Goal: Transaction & Acquisition: Purchase product/service

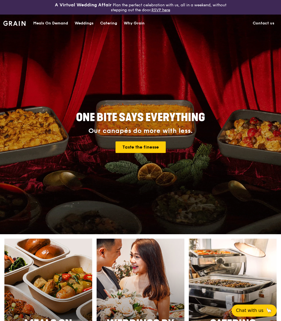
click at [111, 23] on div "Catering" at bounding box center [108, 23] width 17 height 16
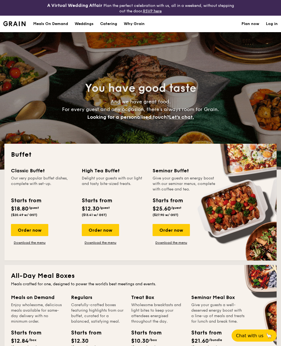
select select
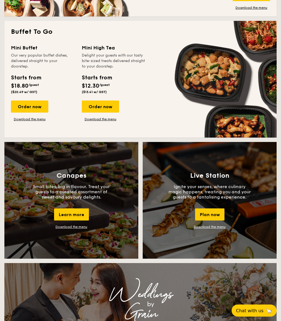
scroll to position [365, 0]
click at [78, 229] on link "Download the menu" at bounding box center [71, 227] width 32 height 4
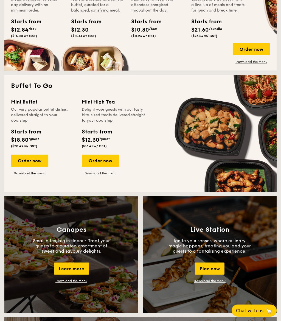
scroll to position [311, 0]
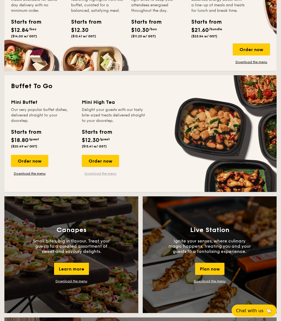
click at [107, 176] on link "Download the menu" at bounding box center [100, 173] width 37 height 4
click at [37, 163] on div "Order now" at bounding box center [29, 161] width 37 height 12
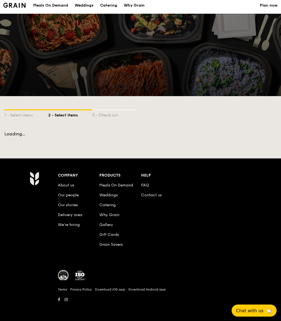
scroll to position [18, 0]
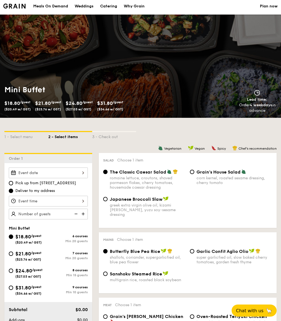
select select
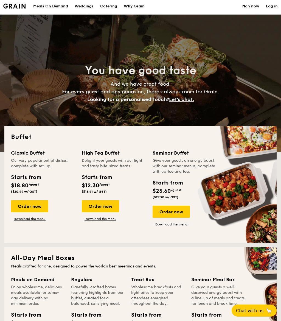
scroll to position [311, 0]
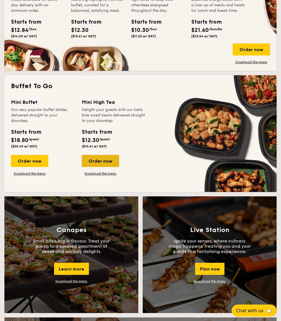
click at [109, 162] on div "Order now" at bounding box center [100, 161] width 37 height 12
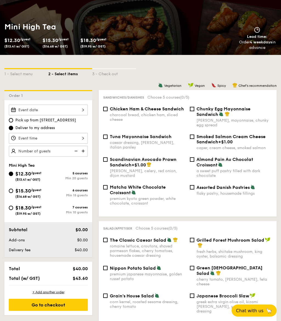
scroll to position [82, 0]
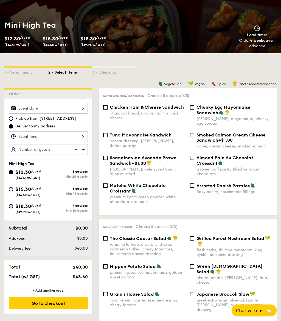
click at [11, 207] on input "$18.30 /guest ($19.95 w/ GST) 7 courses Min 10 guests" at bounding box center [11, 206] width 4 height 4
radio input "true"
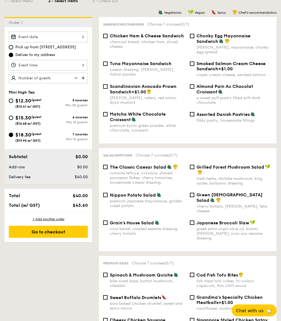
scroll to position [154, 0]
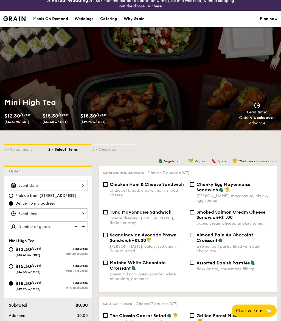
select select
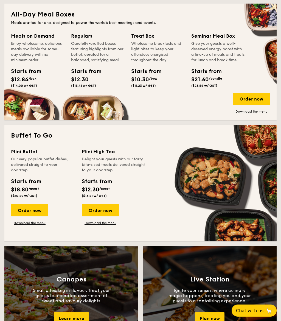
scroll to position [261, 0]
click at [93, 225] on link "Download the menu" at bounding box center [100, 223] width 37 height 4
click at [94, 211] on div "Order now" at bounding box center [100, 210] width 37 height 12
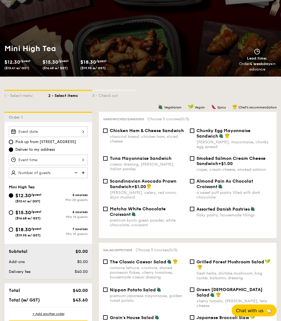
scroll to position [59, 0]
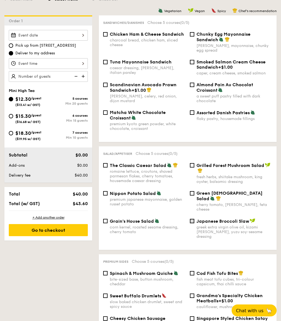
click at [191, 219] on input "Japanese Broccoli Slaw greek extra virgin olive oil, kizami nori, ginger, yuzu …" at bounding box center [192, 221] width 4 height 4
checkbox input "true"
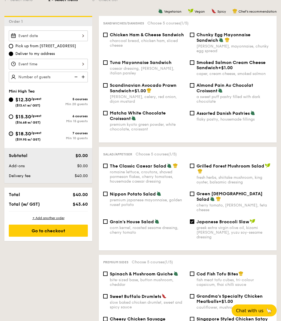
click at [11, 136] on input "$18.30 /guest ($19.95 w/ GST) 7 courses Min 10 guests" at bounding box center [11, 134] width 4 height 4
radio input "true"
checkbox input "false"
click at [18, 121] on div "$15.30 /guest ($16.68 w/ GST)" at bounding box center [28, 119] width 26 height 12
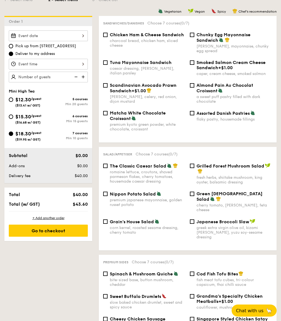
click at [13, 119] on input "$15.30 /guest ($16.68 w/ GST) 6 courses Min 15 guests" at bounding box center [11, 117] width 4 height 4
radio input "true"
click at [10, 134] on input "$18.30 /guest ($19.95 w/ GST) 7 courses Min 10 guests" at bounding box center [11, 134] width 4 height 4
radio input "true"
click at [190, 224] on input "Japanese Broccoli Slaw greek extra virgin olive oil, kizami nori, ginger, yuzu …" at bounding box center [192, 221] width 4 height 4
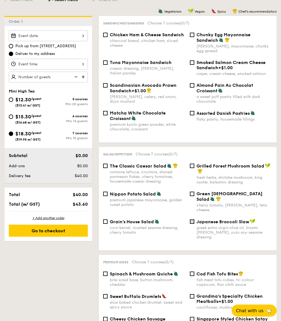
checkbox input "true"
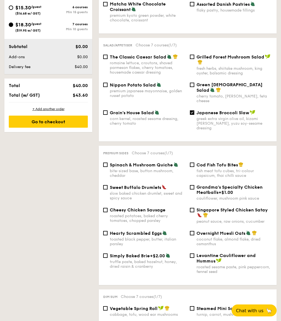
scroll to position [264, 0]
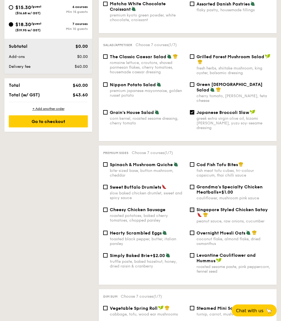
click at [190, 208] on input "Singapore Styled Chicken Satay peanut sauce, raw onions, cucumber" at bounding box center [192, 210] width 4 height 4
checkbox input "true"
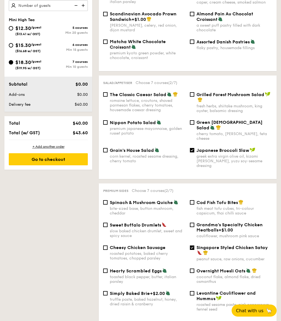
scroll to position [226, 0]
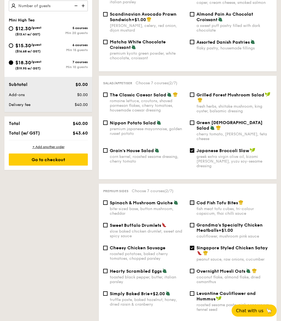
click at [191, 201] on input "Cod Fish Tofu Bites fish meat tofu cubes, tri-colour capsicum, thai chilli sauce" at bounding box center [192, 203] width 4 height 4
checkbox input "true"
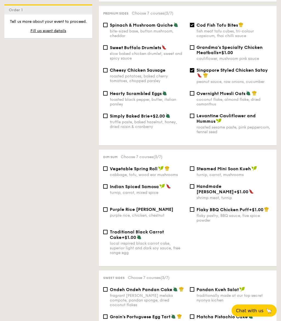
scroll to position [401, 0]
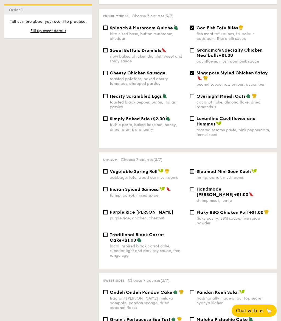
click at [191, 172] on input "Steamed Mini Soon Kueh turnip, carrot, mushrooms" at bounding box center [192, 171] width 4 height 4
checkbox input "true"
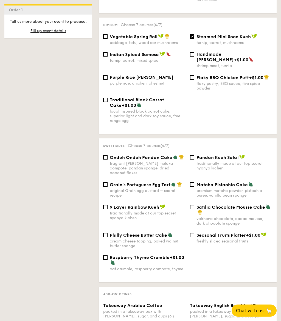
scroll to position [535, 0]
click at [107, 205] on input "9 Layer Rainbow Kueh traditionally made at our top secret nyonya kichen" at bounding box center [105, 207] width 4 height 4
checkbox input "true"
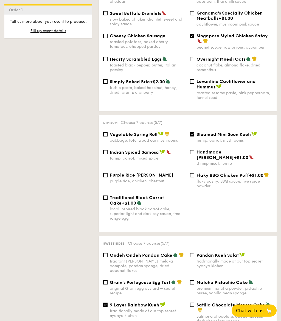
scroll to position [438, 0]
click at [106, 196] on input "Traditional Black Carrot Cake +$1.00 local inspired black carrot cake, superior…" at bounding box center [105, 198] width 4 height 4
checkbox input "true"
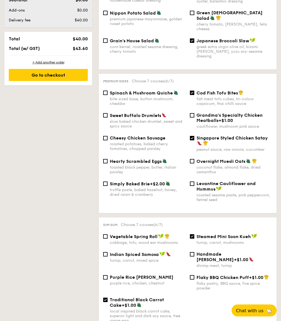
scroll to position [335, 0]
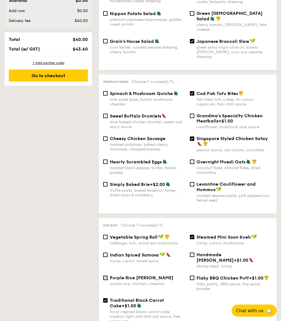
click at [104, 276] on input "Purple Rice Loh Mai Kai purple rice, chicken, chestnut" at bounding box center [105, 278] width 4 height 4
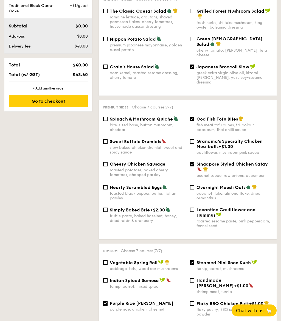
scroll to position [310, 0]
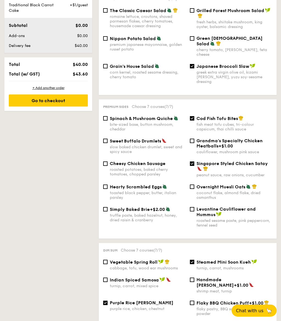
click at [104, 301] on input "Purple Rice Loh Mai Kai purple rice, chicken, chestnut" at bounding box center [105, 303] width 4 height 4
click at [103, 292] on div "Indian Spiced Samosa turnip, carrot, mixed spice Handmade [PERSON_NAME] +$1.00 …" at bounding box center [188, 288] width 174 height 23
click at [104, 301] on input "Purple Rice Loh Mai Kai purple rice, chicken, chestnut" at bounding box center [105, 303] width 4 height 4
checkbox input "true"
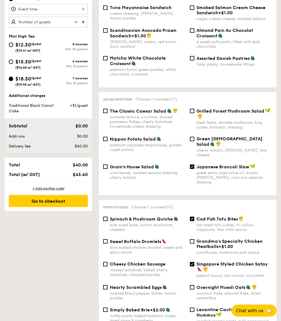
scroll to position [204, 0]
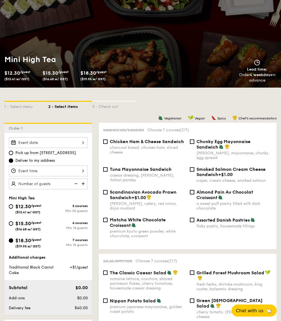
select select
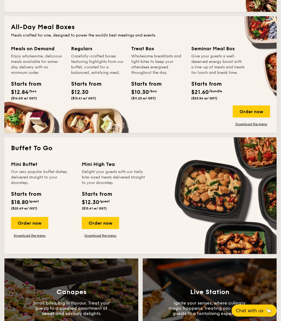
scroll to position [248, 0]
click at [108, 236] on link "Download the menu" at bounding box center [100, 236] width 37 height 4
click at [102, 237] on link "Download the menu" at bounding box center [100, 235] width 37 height 4
click at [110, 224] on div "Order now" at bounding box center [100, 223] width 37 height 12
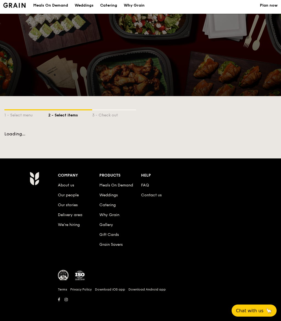
scroll to position [18, 0]
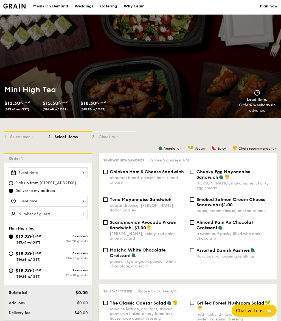
click at [13, 272] on input "$18.30 /guest ($19.95 w/ GST) 7 courses Min 10 guests" at bounding box center [11, 271] width 4 height 4
radio input "true"
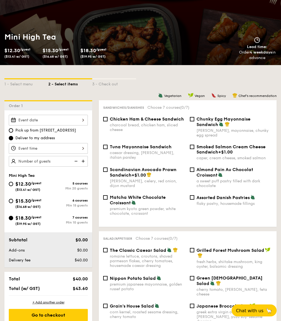
scroll to position [70, 0]
click at [85, 121] on div at bounding box center [48, 120] width 79 height 11
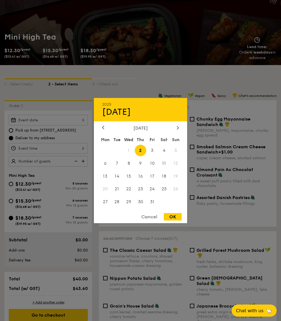
click at [177, 156] on span "5" at bounding box center [176, 150] width 12 height 12
click at [175, 156] on span "5" at bounding box center [176, 150] width 12 height 12
click at [166, 156] on span "4" at bounding box center [164, 150] width 12 height 12
click at [105, 169] on span "6" at bounding box center [105, 163] width 12 height 12
click at [177, 156] on span "5" at bounding box center [176, 150] width 12 height 12
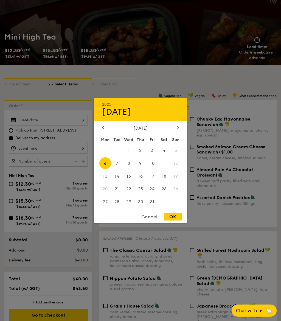
click at [178, 156] on span "5" at bounding box center [176, 150] width 12 height 12
click at [142, 156] on span "2" at bounding box center [141, 150] width 12 height 12
click at [14, 132] on div at bounding box center [140, 160] width 281 height 321
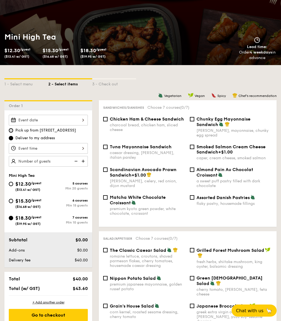
click at [13, 130] on input "Pick up from [STREET_ADDRESS]" at bounding box center [11, 130] width 4 height 4
radio input "true"
click at [84, 121] on div at bounding box center [48, 120] width 79 height 11
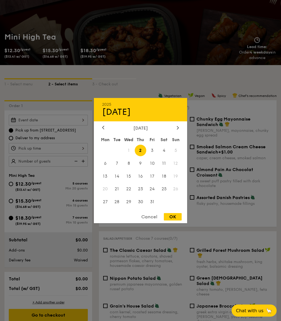
click at [110, 151] on div "[DATE] Mon Tue Wed Thu Fri Sat Sun 1 2 3 4 5 6 7 8 9 10 11 12 13 14 15 16 17 18…" at bounding box center [140, 167] width 93 height 84
click at [105, 130] on div at bounding box center [103, 127] width 5 height 5
click at [179, 129] on icon at bounding box center [178, 128] width 2 height 4
click at [152, 83] on div at bounding box center [140, 160] width 281 height 321
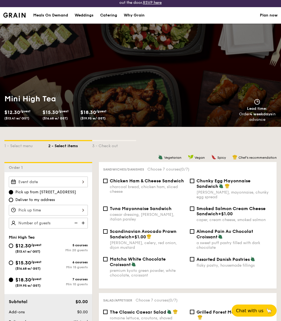
scroll to position [0, 0]
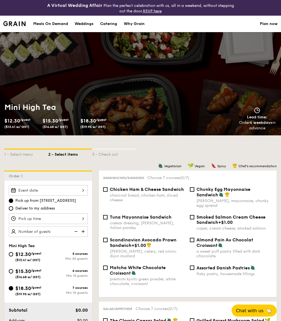
scroll to position [249, 0]
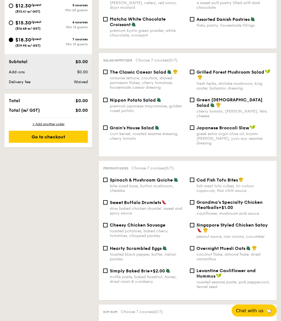
select select
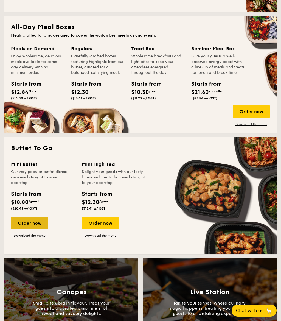
click at [35, 225] on div "Order now" at bounding box center [29, 223] width 37 height 12
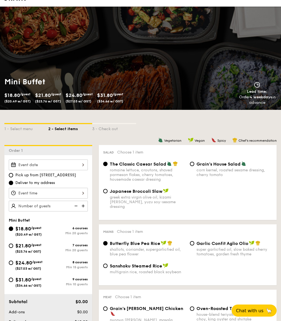
scroll to position [27, 0]
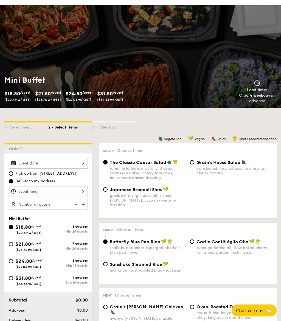
click at [85, 165] on div at bounding box center [48, 163] width 79 height 11
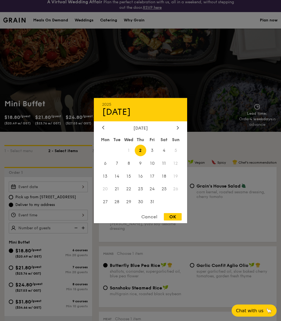
scroll to position [0, 0]
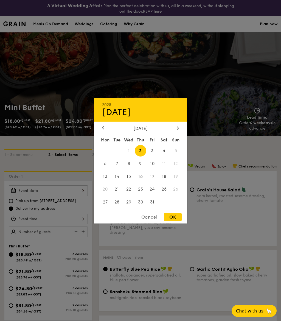
select select
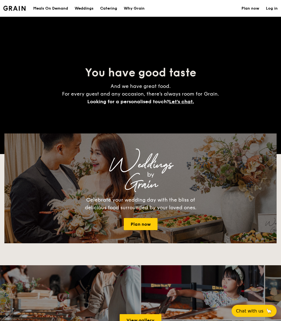
scroll to position [249, 0]
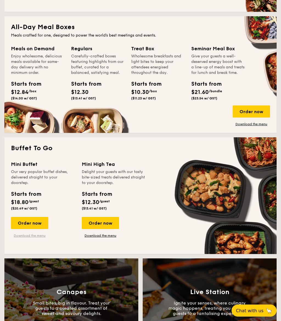
click at [37, 238] on link "Download the menu" at bounding box center [29, 235] width 37 height 4
click at [41, 238] on link "Download the menu" at bounding box center [29, 235] width 37 height 4
click at [37, 222] on div "Order now" at bounding box center [29, 223] width 37 height 12
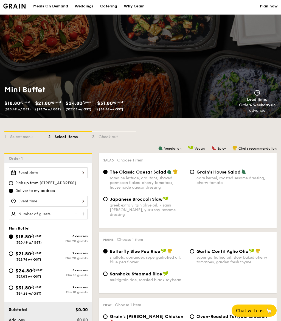
click at [84, 176] on div at bounding box center [48, 173] width 79 height 11
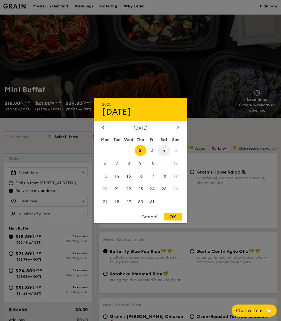
click at [165, 156] on span "4" at bounding box center [164, 150] width 12 height 12
click at [177, 221] on div "OK" at bounding box center [173, 216] width 18 height 7
type input "[DATE]"
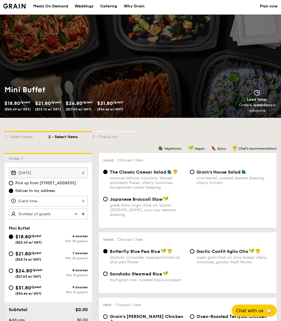
click at [85, 214] on img at bounding box center [84, 214] width 8 height 10
type input "20 guests"
click at [78, 214] on img at bounding box center [75, 214] width 8 height 10
click at [79, 213] on img at bounding box center [75, 214] width 8 height 10
click at [15, 289] on div "$31.80 /guest ($34.66 w/ GST)" at bounding box center [29, 290] width 40 height 12
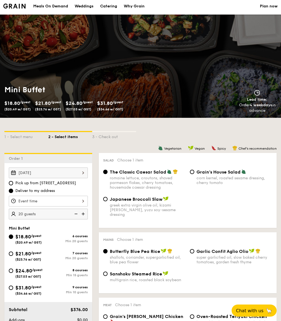
click at [13, 289] on input "$31.80 /guest ($34.66 w/ GST) 9 courses Min 10 guests" at bounding box center [11, 288] width 4 height 4
radio input "true"
radio input "false"
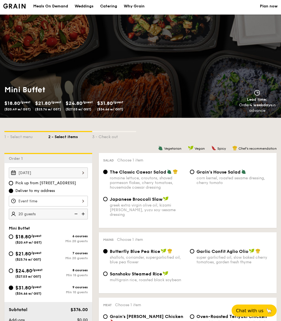
radio input "true"
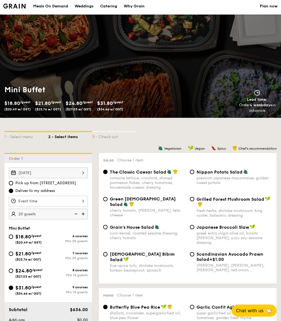
click at [76, 215] on img at bounding box center [75, 214] width 8 height 10
click at [76, 217] on img at bounding box center [75, 214] width 8 height 10
type input "10 guests"
click at [85, 201] on div at bounding box center [48, 201] width 79 height 11
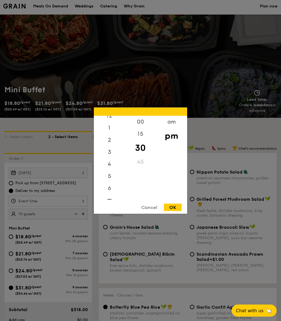
scroll to position [5, 0]
click at [14, 183] on div at bounding box center [140, 160] width 281 height 321
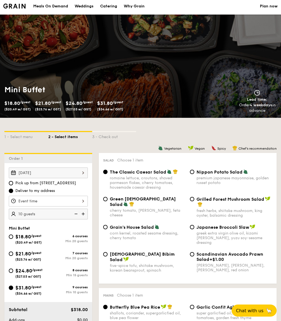
click at [15, 182] on label "Pick up from [STREET_ADDRESS]" at bounding box center [48, 182] width 79 height 5
click at [13, 182] on input "Pick up from [STREET_ADDRESS]" at bounding box center [11, 183] width 4 height 4
radio input "true"
click at [86, 202] on div at bounding box center [48, 201] width 79 height 11
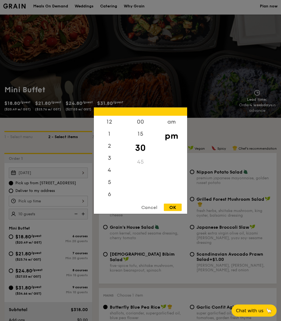
scroll to position [26, 0]
click at [16, 193] on div at bounding box center [140, 160] width 281 height 321
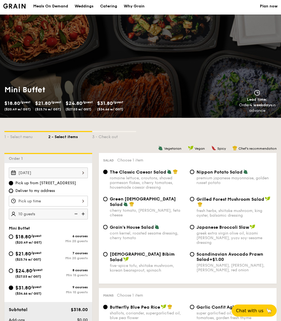
click at [13, 191] on input "Deliver to my address" at bounding box center [11, 191] width 4 height 4
radio input "true"
click at [84, 201] on div at bounding box center [48, 201] width 79 height 11
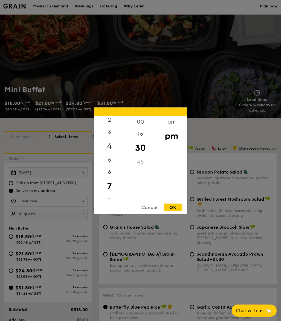
click at [116, 154] on div "4" at bounding box center [109, 146] width 31 height 16
click at [111, 182] on div "6" at bounding box center [109, 174] width 31 height 16
click at [139, 132] on div "00" at bounding box center [140, 124] width 31 height 16
click at [143, 160] on div "30" at bounding box center [140, 152] width 31 height 16
click at [178, 211] on div "OK" at bounding box center [173, 207] width 18 height 7
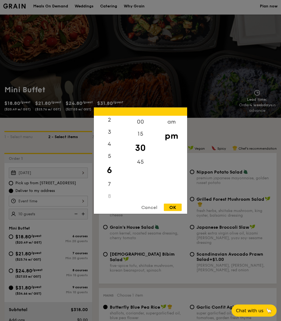
type input "6:30PM"
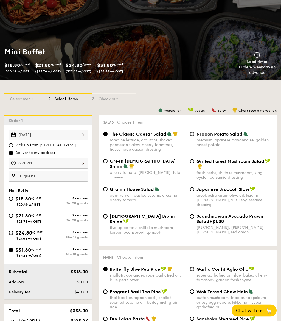
scroll to position [55, 0]
click at [12, 144] on input "Pick up from [STREET_ADDRESS]" at bounding box center [11, 145] width 4 height 4
radio input "true"
click at [84, 162] on div "6:30PM" at bounding box center [48, 163] width 79 height 11
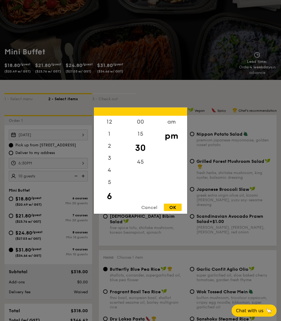
scroll to position [14, 0]
click at [111, 178] on div "5" at bounding box center [109, 170] width 31 height 16
click at [142, 132] on div "00" at bounding box center [140, 124] width 31 height 16
click at [175, 211] on div "OK" at bounding box center [173, 207] width 18 height 7
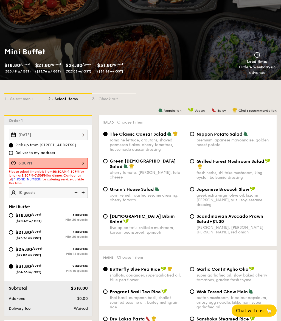
click at [87, 162] on div "5:00PM" at bounding box center [48, 163] width 79 height 11
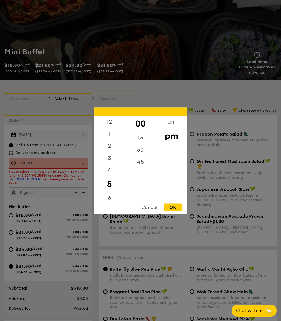
scroll to position [1, 0]
click at [144, 160] on div "30" at bounding box center [140, 152] width 31 height 16
click at [178, 211] on div "OK" at bounding box center [173, 207] width 18 height 7
type input "5:30PM"
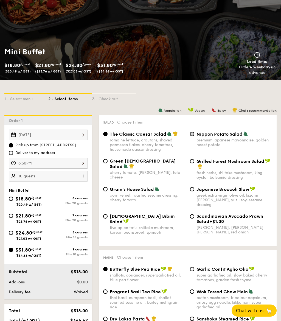
click at [194, 133] on input "Nippon Potato Salad premium japanese mayonnaise, golden russet potato" at bounding box center [192, 134] width 4 height 4
radio input "true"
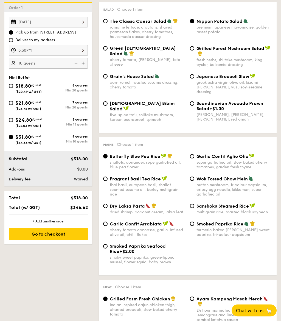
scroll to position [168, 0]
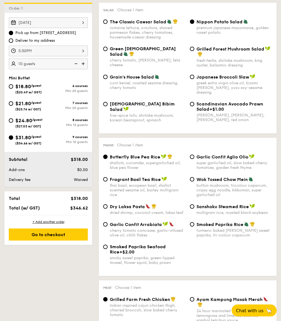
click at [116, 177] on span "Fragrant Basil Tea Rice" at bounding box center [135, 179] width 51 height 5
click at [108, 177] on input "Fragrant Basil Tea Rice thai basil, european basil, shallot scented sesame oil,…" at bounding box center [105, 179] width 4 height 4
radio input "true"
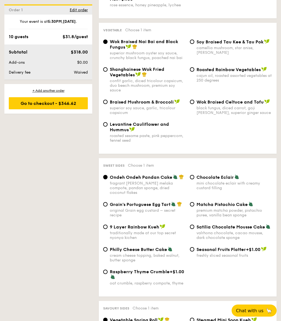
scroll to position [779, 0]
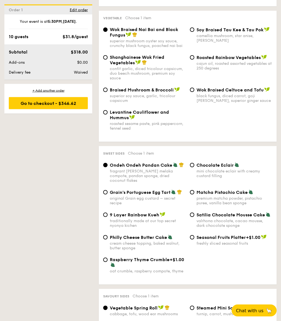
click at [133, 218] on span "9 Layer Rainbow Kueh" at bounding box center [134, 215] width 49 height 5
click at [108, 217] on input "9 Layer Rainbow Kueh traditionally made at our top secret nyonya kichen" at bounding box center [105, 215] width 4 height 4
radio input "true"
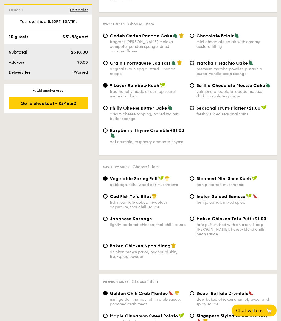
scroll to position [909, 0]
click at [233, 187] on div "turnip, carrot, mushrooms" at bounding box center [235, 184] width 76 height 5
click at [194, 181] on input "Steamed Mini Soon Kueh turnip, carrot, mushrooms" at bounding box center [192, 178] width 4 height 4
radio input "true"
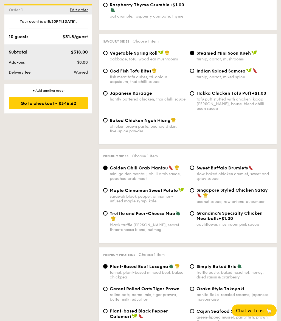
scroll to position [1034, 0]
click at [239, 198] on div "Singapore Styled Chicken Satay" at bounding box center [235, 193] width 76 height 11
click at [194, 193] on input "Singapore Styled Chicken Satay peanut sauce, raw onions, cucumber" at bounding box center [192, 190] width 4 height 4
radio input "true"
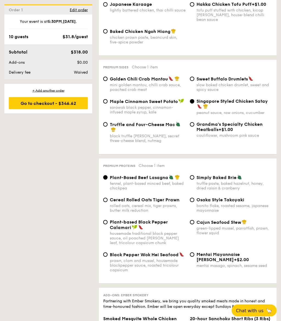
scroll to position [1129, 0]
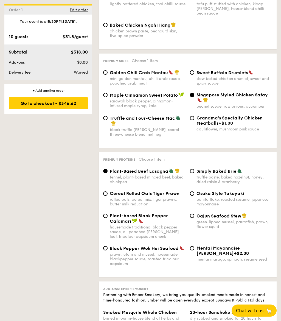
click at [227, 205] on div "bonito flake, roasted sesame, japanese mayonnaise" at bounding box center [235, 201] width 76 height 9
click at [194, 196] on input "Osaka Style Takoyaki bonito flake, roasted sesame, japanese mayonnaise" at bounding box center [192, 193] width 4 height 4
radio input "true"
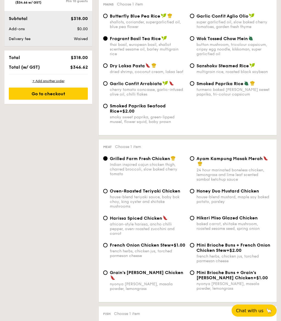
scroll to position [308, 0]
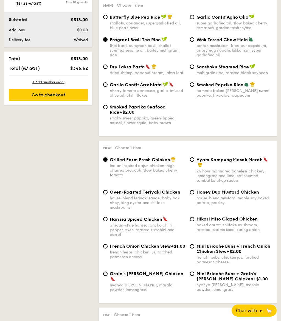
click at [225, 168] on div "Ayam Kampung Masak Merah" at bounding box center [235, 162] width 76 height 11
click at [194, 162] on input "Ayam Kampung Masak Merah 24 hour marinated boneless chicken, lemongrass and lim…" at bounding box center [192, 159] width 4 height 4
radio input "true"
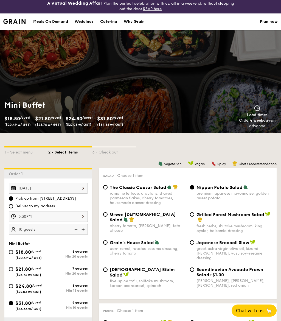
scroll to position [0, 0]
